Goal: Use online tool/utility: Utilize a website feature to perform a specific function

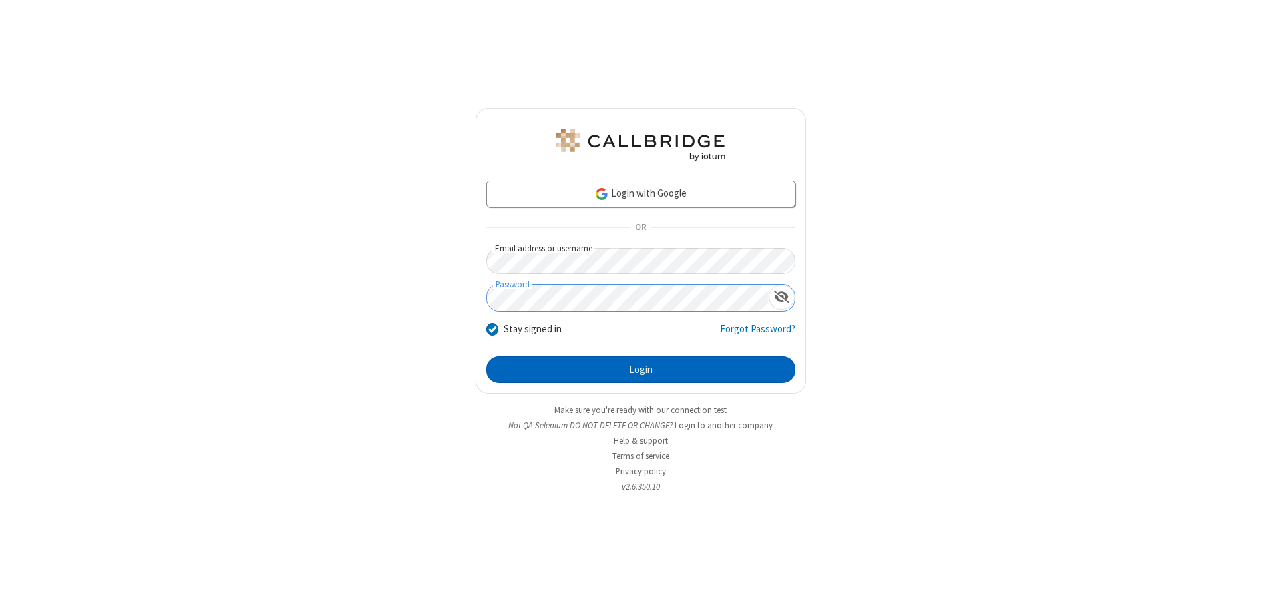
click at [640, 370] on button "Login" at bounding box center [640, 369] width 309 height 27
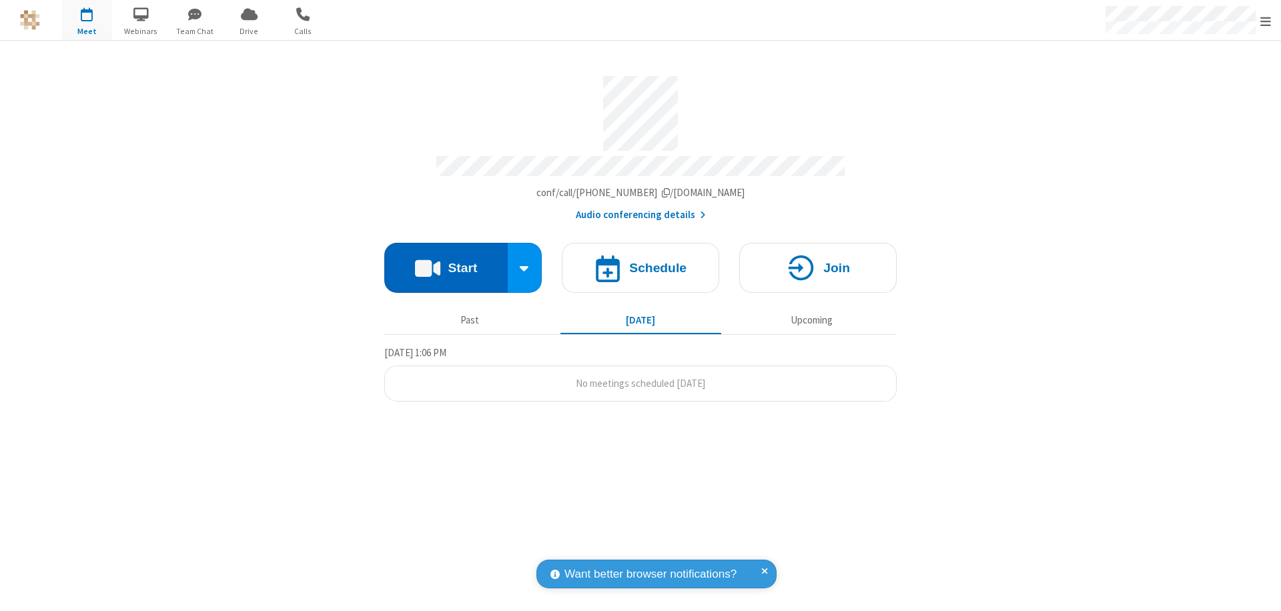
click at [446, 262] on button "Start" at bounding box center [445, 268] width 123 height 50
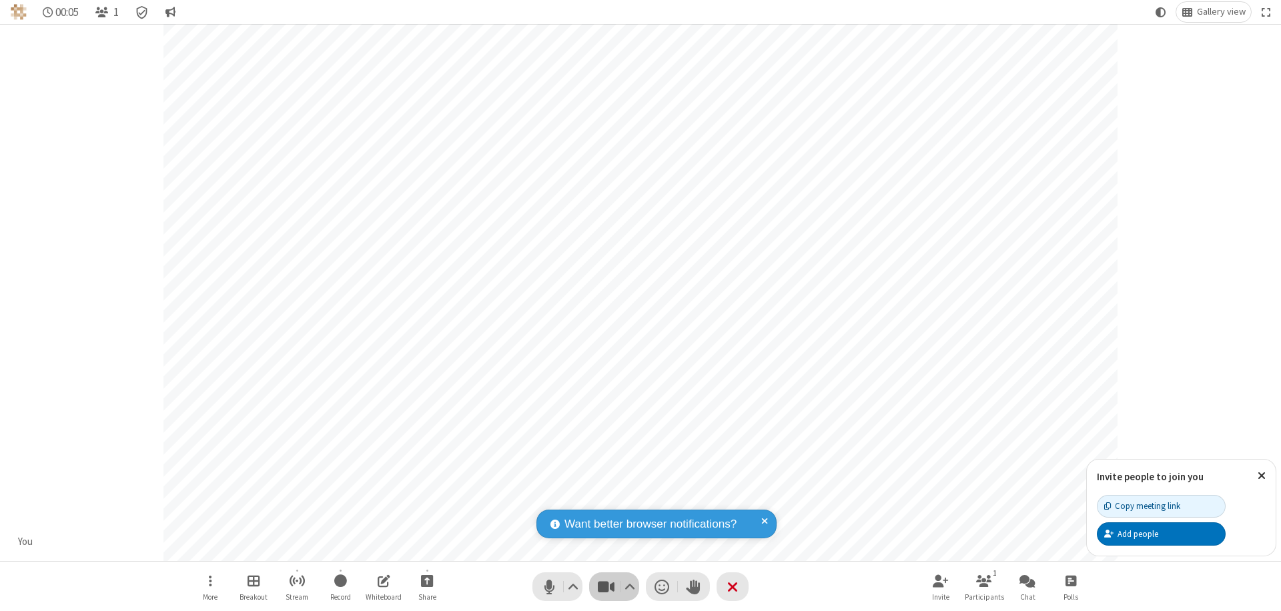
click at [606, 586] on span "Stop video (⌘+Shift+V)" at bounding box center [606, 586] width 20 height 19
click at [606, 586] on span "Start video (⌘+Shift+V)" at bounding box center [606, 586] width 20 height 19
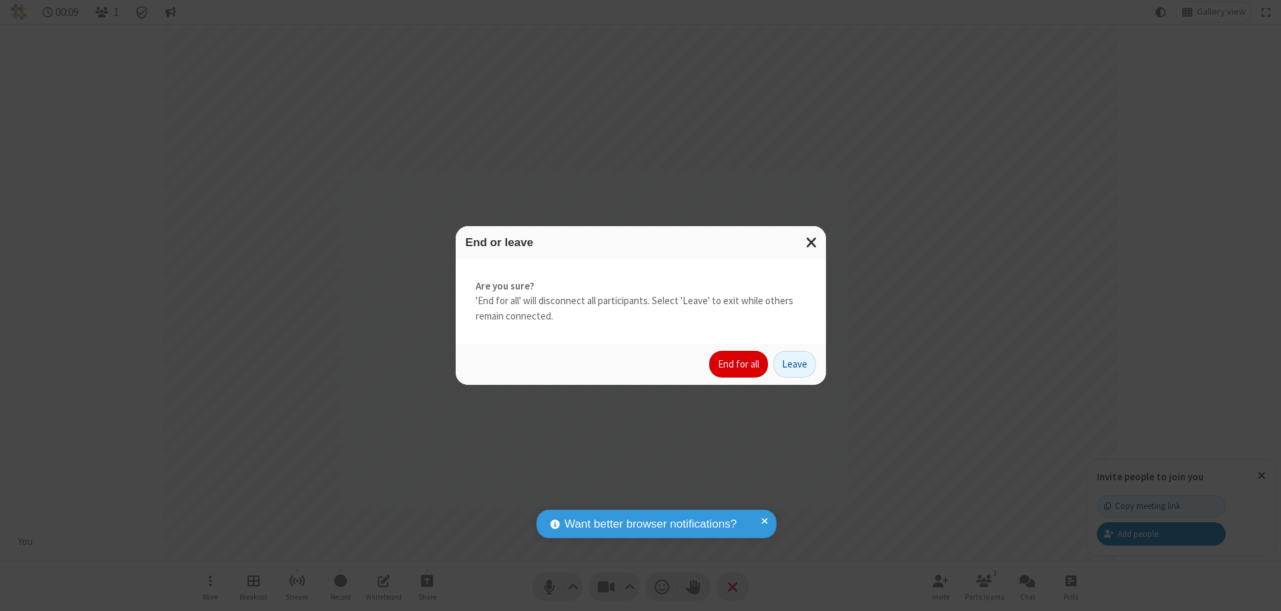
click at [739, 364] on button "End for all" at bounding box center [738, 364] width 59 height 27
